Goal: Register for event/course

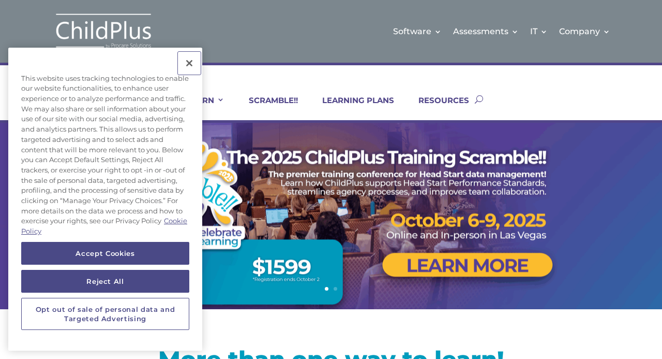
click at [189, 61] on button "Close" at bounding box center [189, 63] width 23 height 23
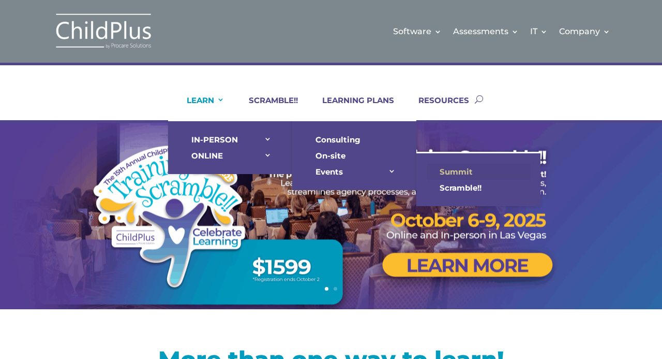
click at [463, 170] on link "Summit" at bounding box center [478, 172] width 103 height 16
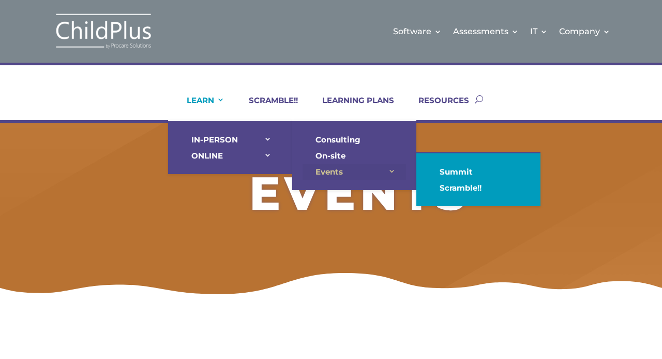
click at [327, 172] on link "Events" at bounding box center [354, 172] width 103 height 16
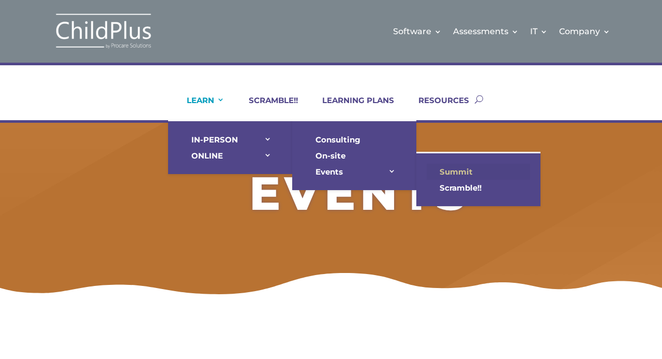
click at [456, 168] on link "Summit" at bounding box center [478, 172] width 103 height 16
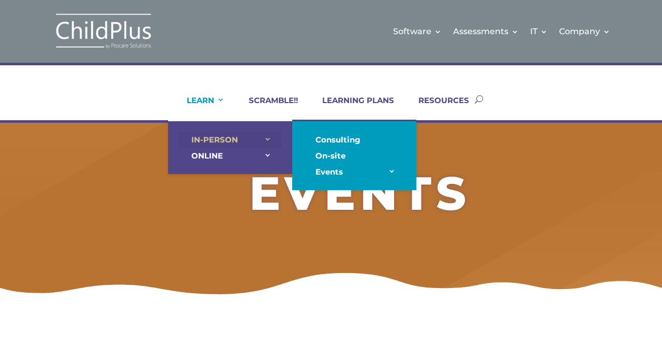
click at [206, 134] on link "IN-PERSON" at bounding box center [230, 139] width 103 height 16
